Goal: Task Accomplishment & Management: Complete application form

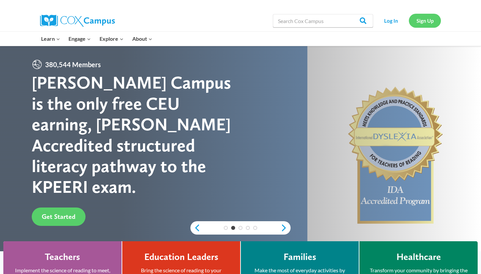
click at [430, 21] on link "Sign Up" at bounding box center [425, 21] width 32 height 14
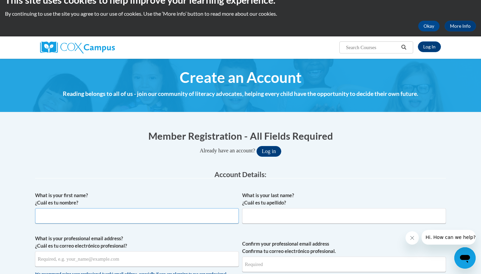
scroll to position [14, 0]
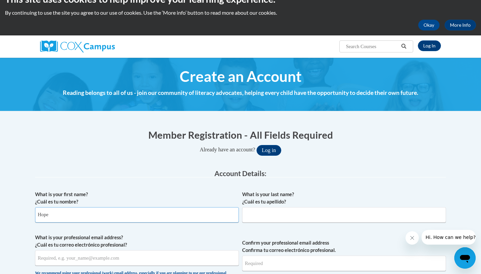
type input "Hope"
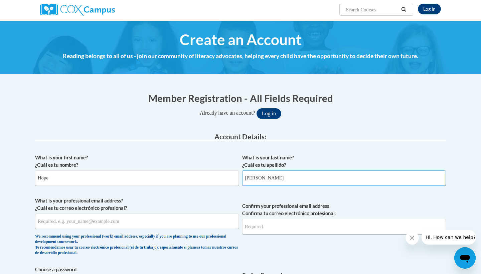
scroll to position [56, 0]
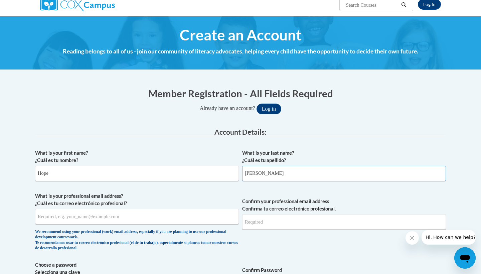
type input "Buchanan"
type input "hkbuchanan@yhc.edu"
click at [347, 236] on span "Confirm your professional email address Confirma tu correo electrónico profesio…" at bounding box center [344, 223] width 204 height 62
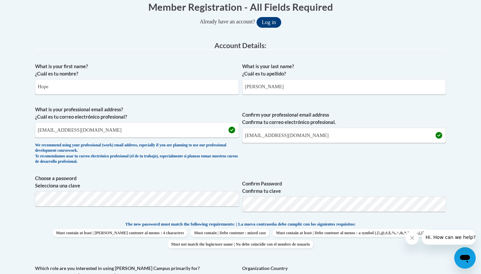
scroll to position [145, 0]
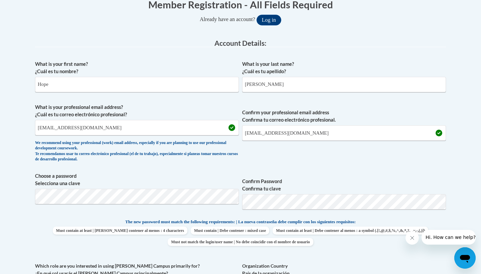
click at [123, 195] on fieldset "Account Details: xcvbxvcb Biography New Photo (GIF / JPEG) What is your first n…" at bounding box center [240, 202] width 411 height 326
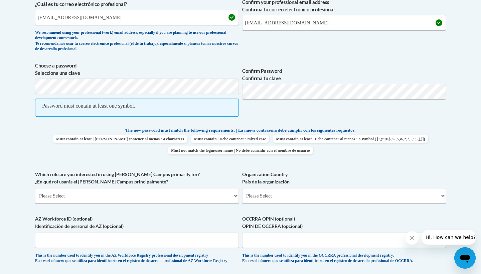
scroll to position [268, 0]
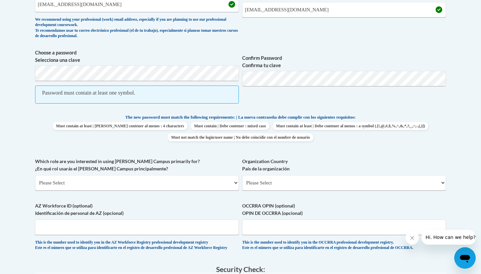
click at [137, 98] on span "Password must contain at least one symbol." at bounding box center [137, 95] width 204 height 18
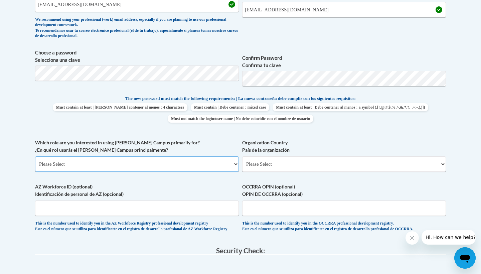
select select "5a18ea06-2b54-4451-96f2-d152daf9eac5"
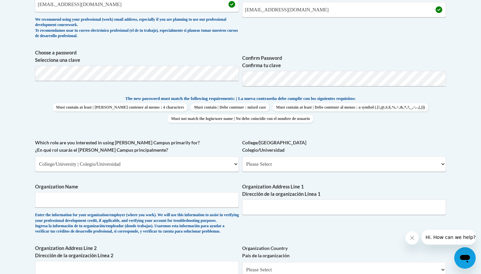
click at [290, 153] on span "College/University Colegio/Universidad Please Select College/University Staff |…" at bounding box center [344, 155] width 204 height 33
select select "99b32b07-cffc-426c-8bf6-0cd77760d84b"
type input "Young Harris College"
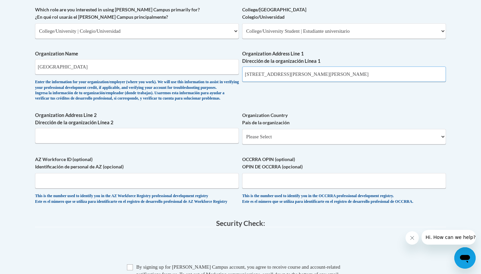
scroll to position [403, 0]
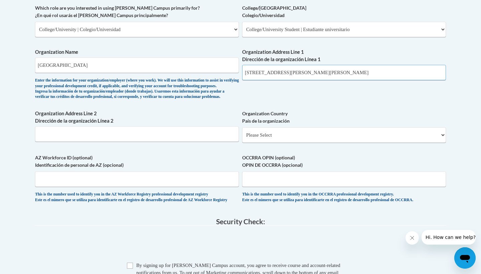
type input "7636 Henderson Mtn Rd Jasper GA 30143"
select select "ad49bcad-a171-4b2e-b99c-48b446064914"
select select
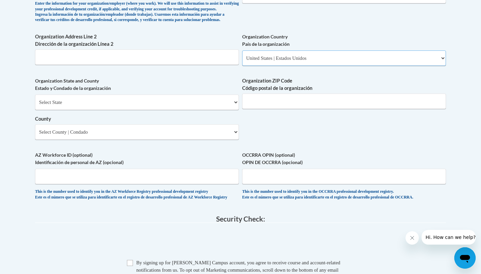
scroll to position [478, 0]
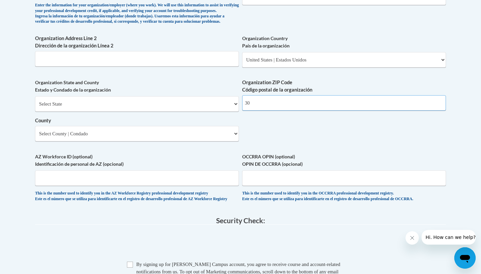
type input "3"
type input "30582"
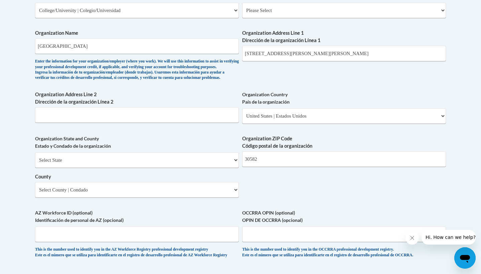
scroll to position [424, 0]
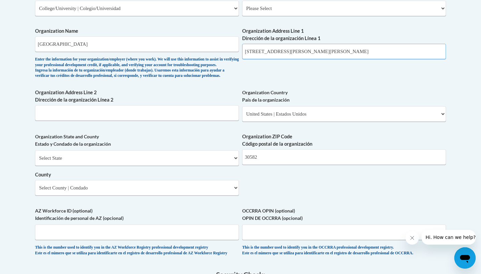
click at [346, 50] on input "7636 Henderson Mtn Rd Jasper GA 30143" at bounding box center [344, 51] width 204 height 15
drag, startPoint x: 347, startPoint y: 46, endPoint x: 214, endPoint y: 47, distance: 133.0
click at [214, 47] on div "What is your first name? ¿Cuál es tu nombre? Hope What is your last name? ¿Cuál…" at bounding box center [240, 20] width 411 height 484
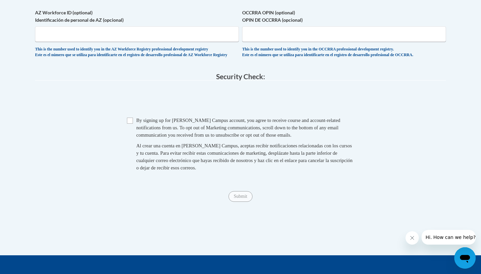
scroll to position [622, 0]
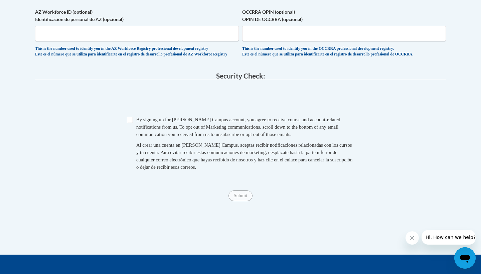
type input "1 College Street Young Harris GA"
click at [130, 125] on span "Checkbox By signing up for a Cox Campus account, you agree to receive course an…" at bounding box center [240, 146] width 227 height 61
click at [129, 120] on input "Checkbox" at bounding box center [130, 120] width 6 height 6
checkbox input "true"
click at [241, 195] on input "Submit" at bounding box center [241, 195] width 24 height 11
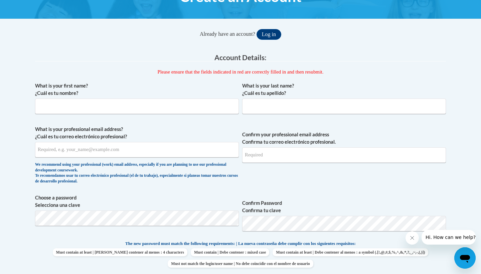
scroll to position [95, 0]
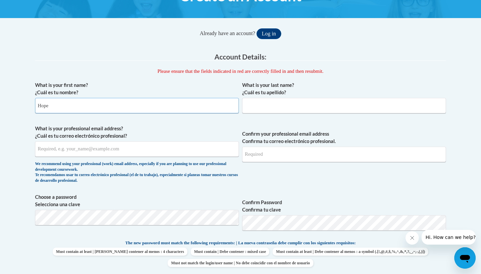
type input "Hope"
type input "Buchanan"
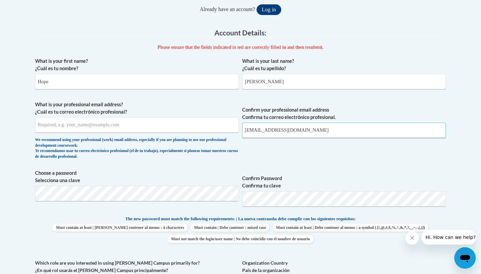
scroll to position [122, 0]
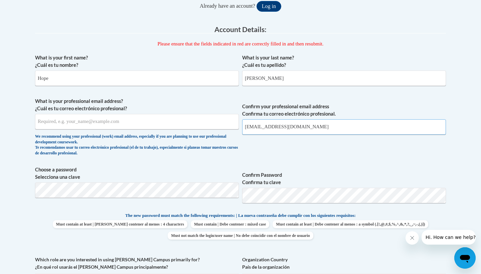
type input "hkbuchanan@yhc.edu"
click at [358, 156] on span "Confirm your professional email address Confirma tu correo electrónico profesio…" at bounding box center [344, 129] width 204 height 62
click at [349, 124] on input "hkbuchanan@yhc.edu" at bounding box center [344, 126] width 204 height 15
drag, startPoint x: 349, startPoint y: 124, endPoint x: 328, endPoint y: 129, distance: 21.6
click at [352, 125] on input "hkbuchanan@yhc.edu" at bounding box center [344, 126] width 204 height 15
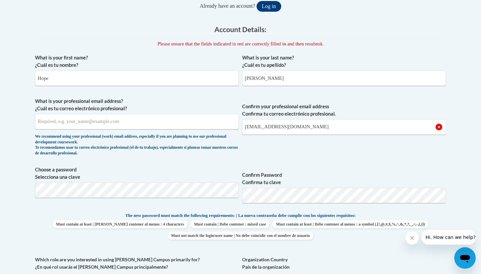
click at [328, 136] on span "Confirm your professional email address Confirma tu correo electrónico profesio…" at bounding box center [344, 129] width 204 height 62
click at [312, 127] on input "hkbuchanan@yhc.edu" at bounding box center [344, 126] width 204 height 15
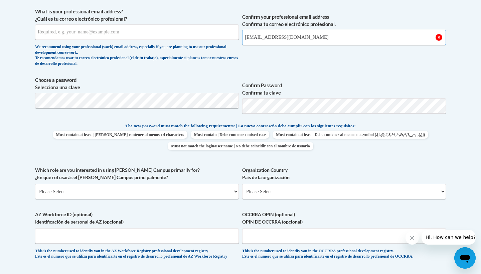
scroll to position [212, 0]
select select "5a18ea06-2b54-4451-96f2-d152daf9eac5"
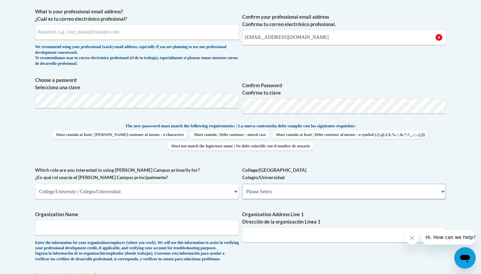
select select "c8743970-7742-49d2-af9e-5c4138019e9a"
click at [305, 41] on input "hkbuchanan@yhc.edu" at bounding box center [344, 37] width 204 height 15
type input "Young Harris College"
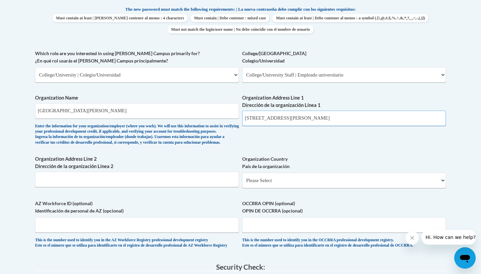
scroll to position [328, 0]
type input "1 College Street Young Harris GA"
select select "ad49bcad-a171-4b2e-b99c-48b446064914"
select select
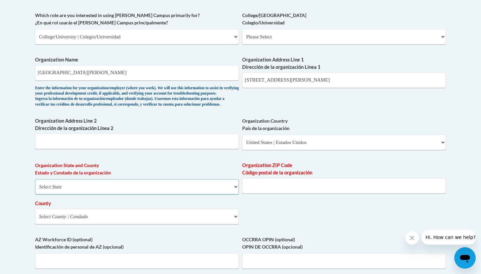
scroll to position [367, 0]
select select "Georgia"
click at [125, 212] on select "County" at bounding box center [137, 215] width 204 height 15
select select "Towns"
type input "2"
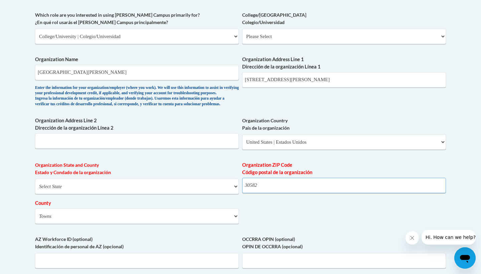
type input "30582"
click at [315, 228] on div "What is your first name? ¿Cuál es tu nombre? Hope What is your last name? ¿Cuál…" at bounding box center [240, 48] width 411 height 484
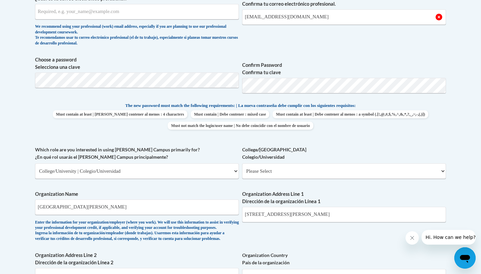
scroll to position [139, 0]
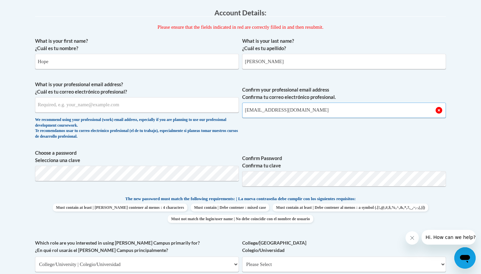
click at [309, 105] on input "hkbuchanan@yhc.edu" at bounding box center [344, 110] width 204 height 15
click at [301, 114] on input "hkbuchanan@yhc.edu" at bounding box center [344, 110] width 204 height 15
drag, startPoint x: 300, startPoint y: 114, endPoint x: 244, endPoint y: 92, distance: 61.0
click at [244, 92] on span "Confirm your professional email address Confirma tu correo electrónico profesio…" at bounding box center [344, 112] width 204 height 62
type input "hopebuchanan23@gmail.com"
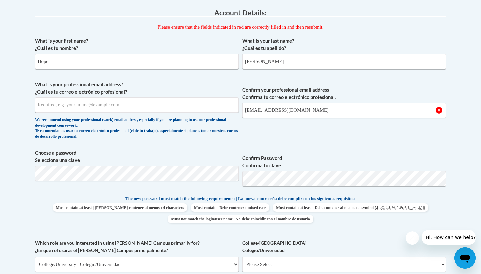
click at [298, 146] on div "What is your first name? ¿Cuál es tu nombre? Hope What is your last name? ¿Cuál…" at bounding box center [240, 276] width 411 height 484
click at [361, 113] on input "hopebuchanan23@gmail.com" at bounding box center [344, 110] width 204 height 15
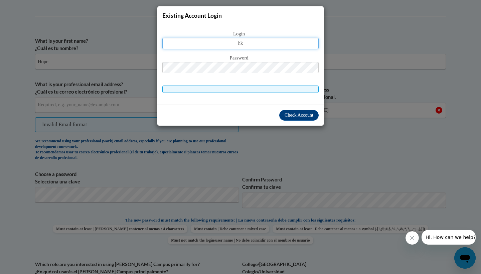
type input "h"
click at [259, 35] on span "Login" at bounding box center [240, 33] width 156 height 7
click at [251, 40] on input "text" at bounding box center [240, 43] width 156 height 11
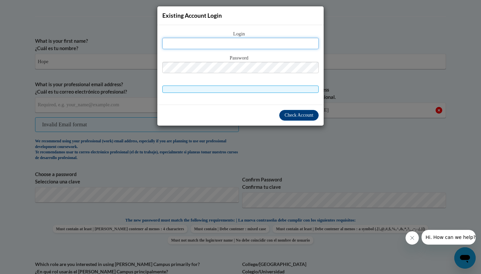
click at [251, 40] on input "text" at bounding box center [240, 43] width 156 height 11
type input "hopebuchanan23@gmail.com"
click at [236, 90] on span at bounding box center [240, 89] width 156 height 7
click at [276, 58] on span "Password" at bounding box center [240, 57] width 156 height 7
click at [240, 11] on div "Existing Account Login" at bounding box center [240, 15] width 166 height 19
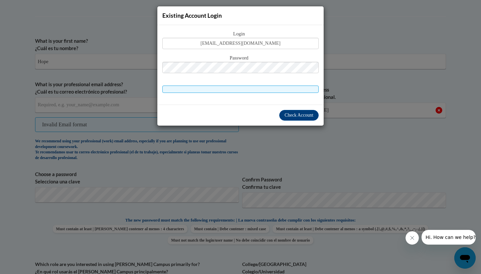
click at [269, 118] on div "Check Account" at bounding box center [240, 115] width 166 height 21
click at [294, 118] on span "Check Account" at bounding box center [299, 115] width 29 height 5
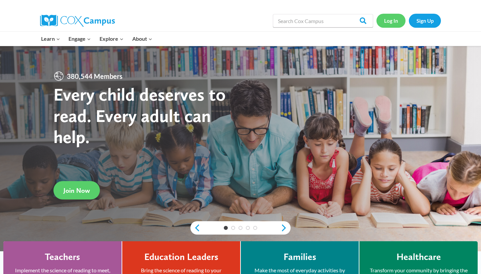
click at [391, 24] on link "Log In" at bounding box center [391, 21] width 29 height 14
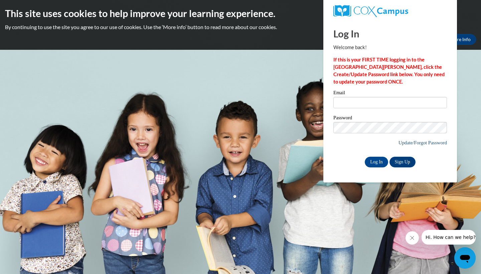
click at [417, 141] on link "Update/Forgot Password" at bounding box center [423, 142] width 48 height 5
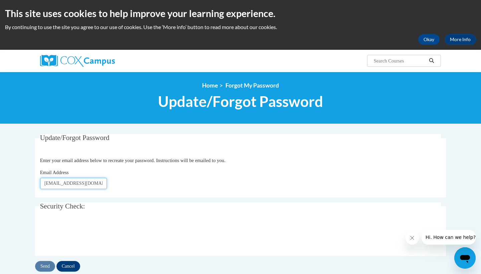
type input "hopebuchanan23@gmail.com"
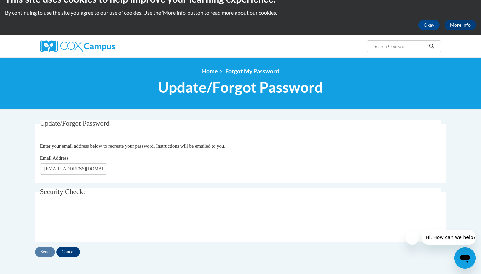
scroll to position [22, 0]
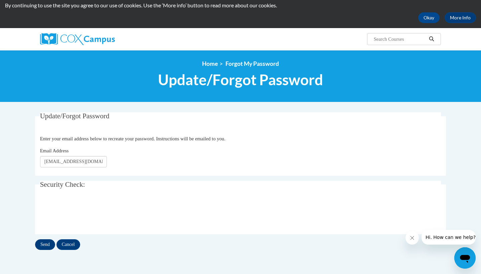
click at [46, 245] on input "Send" at bounding box center [45, 244] width 20 height 11
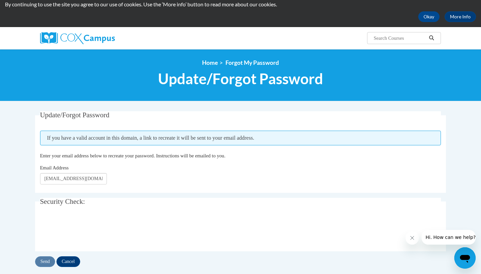
scroll to position [25, 0]
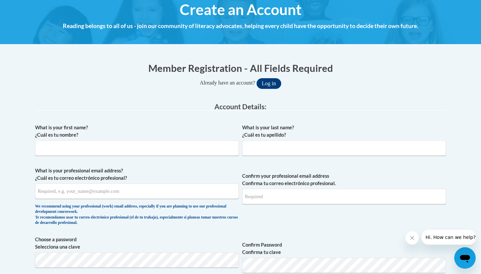
scroll to position [82, 0]
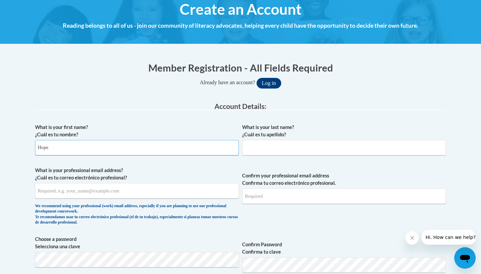
type input "Hope"
type input "[PERSON_NAME]"
type input "[EMAIL_ADDRESS][DOMAIN_NAME]"
click at [312, 221] on span "Confirm your professional email address Confirma tu correo electrónico profesio…" at bounding box center [344, 198] width 204 height 62
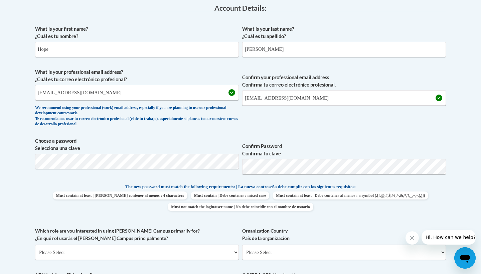
scroll to position [177, 0]
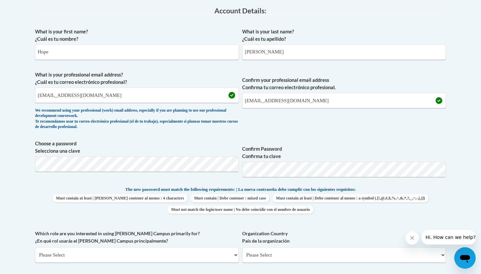
click at [175, 172] on span "Choose a password Selecciona una clave" at bounding box center [137, 161] width 204 height 42
click at [175, 162] on div "Member Registration - All Fields Required Already have an account? Log in Prefe…" at bounding box center [240, 215] width 411 height 501
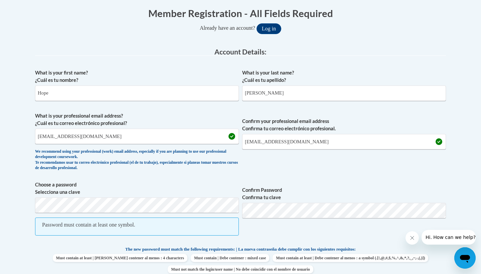
scroll to position [222, 0]
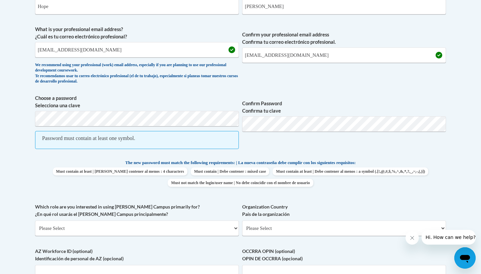
click at [90, 138] on div "Password must contain at least one symbol." at bounding box center [88, 138] width 93 height 7
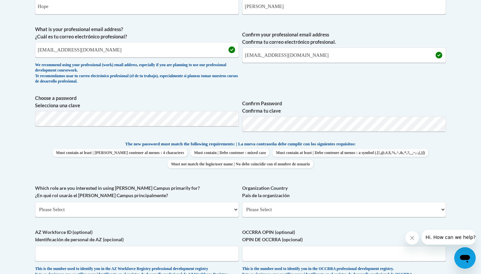
click at [224, 174] on div "What is your first name? ¿Cuál es tu nombre? Hope What is your last name? ¿Cuál…" at bounding box center [240, 131] width 411 height 305
select select "5a18ea06-2b54-4451-96f2-d152daf9eac5"
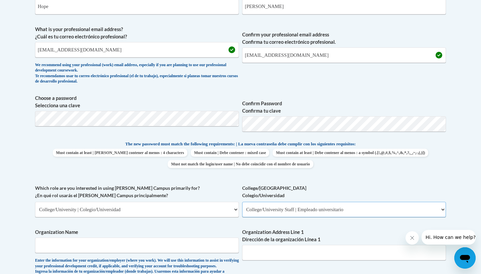
select select "99b32b07-cffc-426c-8bf6-0cd77760d84b"
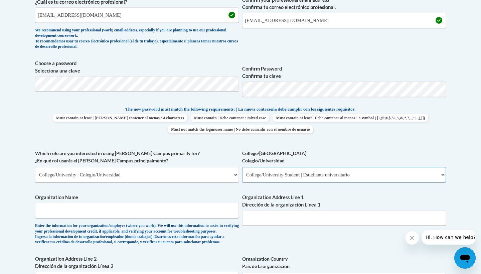
scroll to position [267, 0]
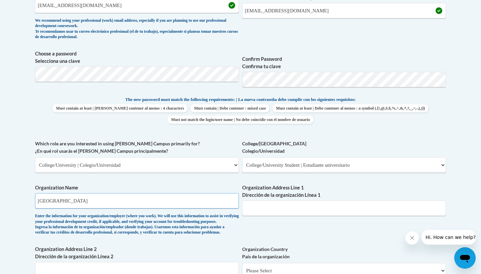
type input "[GEOGRAPHIC_DATA]"
type input "!"
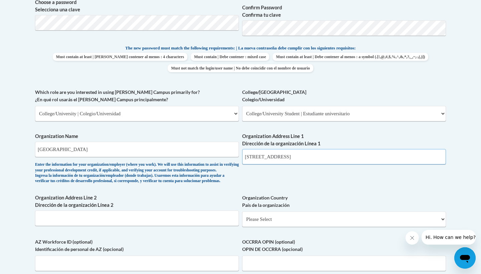
scroll to position [319, 0]
type input "[STREET_ADDRESS]"
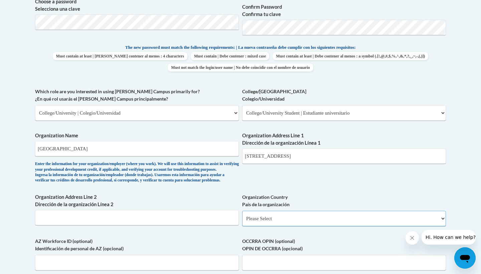
select select "ad49bcad-a171-4b2e-b99c-48b446064914"
select select
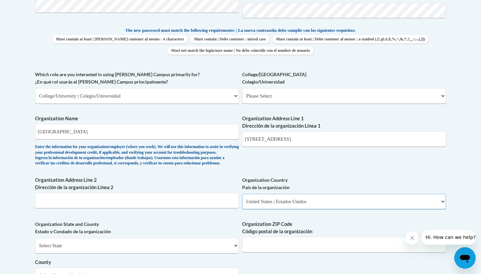
scroll to position [337, 0]
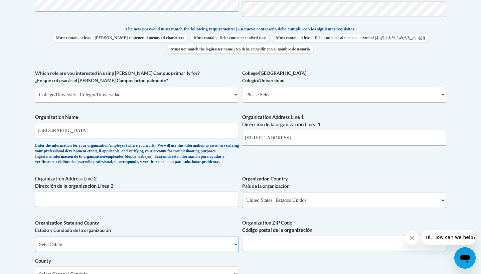
select select "Georgia"
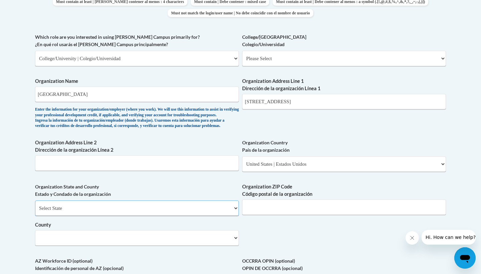
scroll to position [385, 0]
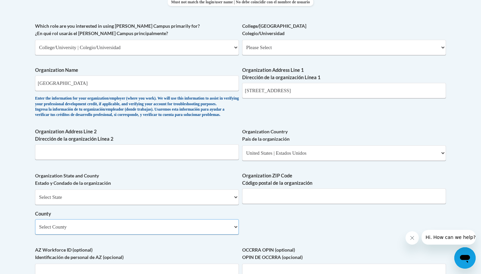
select select "Towns"
type input "2"
type input "30582"
click at [292, 237] on div "What is your first name? ¿Cuál es tu nombre? Hope What is your last name? ¿Cuál…" at bounding box center [240, 59] width 411 height 484
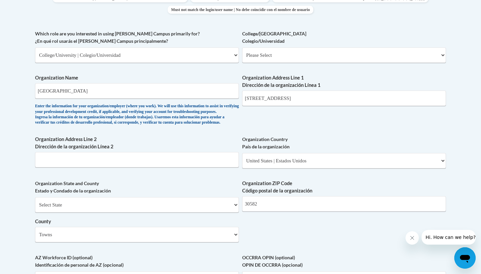
scroll to position [375, 0]
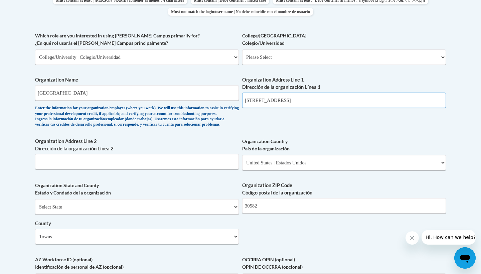
click at [290, 94] on input "1 College Street" at bounding box center [344, 100] width 204 height 15
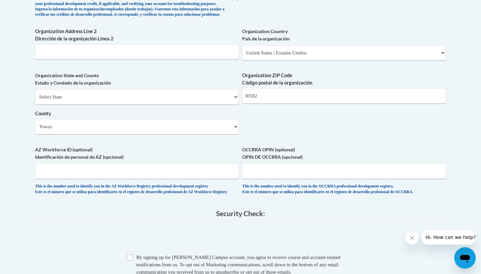
scroll to position [485, 0]
type input "1 College Street Young Harris GA"
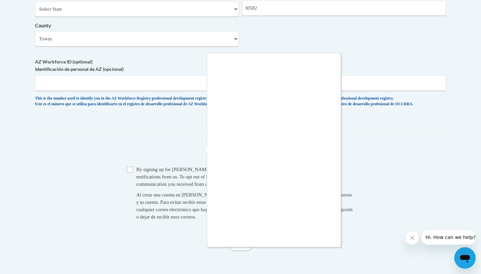
scroll to position [580, 0]
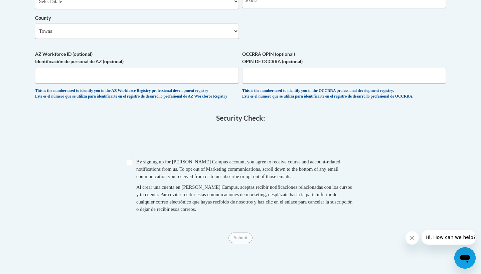
click at [130, 164] on input "Checkbox" at bounding box center [130, 162] width 6 height 6
checkbox input "true"
click at [246, 238] on input "Submit" at bounding box center [241, 238] width 24 height 11
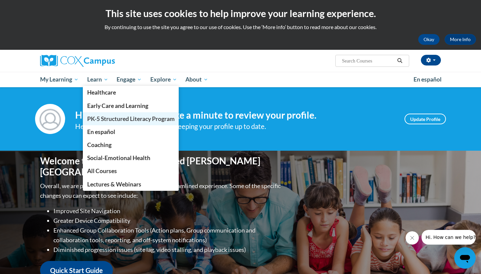
click at [97, 116] on span "PK-5 Structured Literacy Program" at bounding box center [131, 118] width 88 height 7
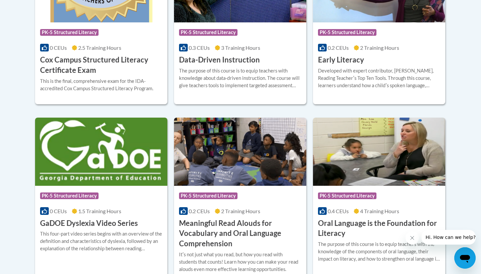
scroll to position [234, 0]
